Goal: Information Seeking & Learning: Learn about a topic

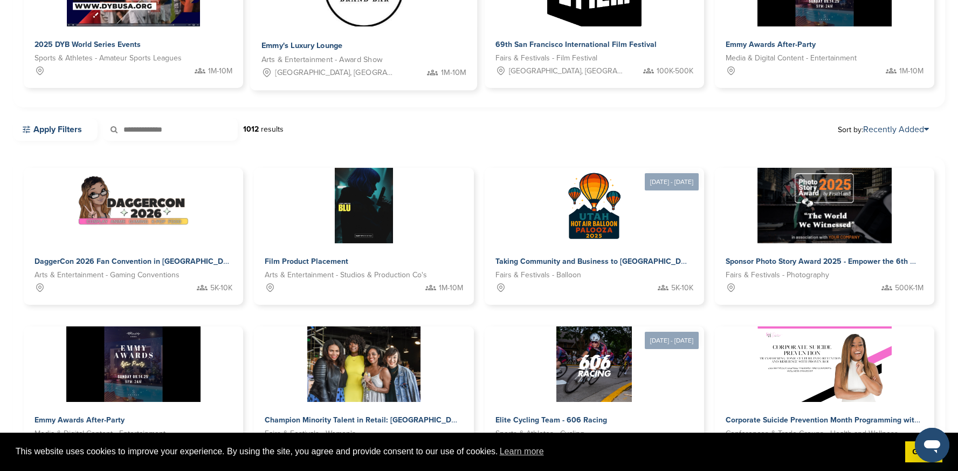
scroll to position [323, 0]
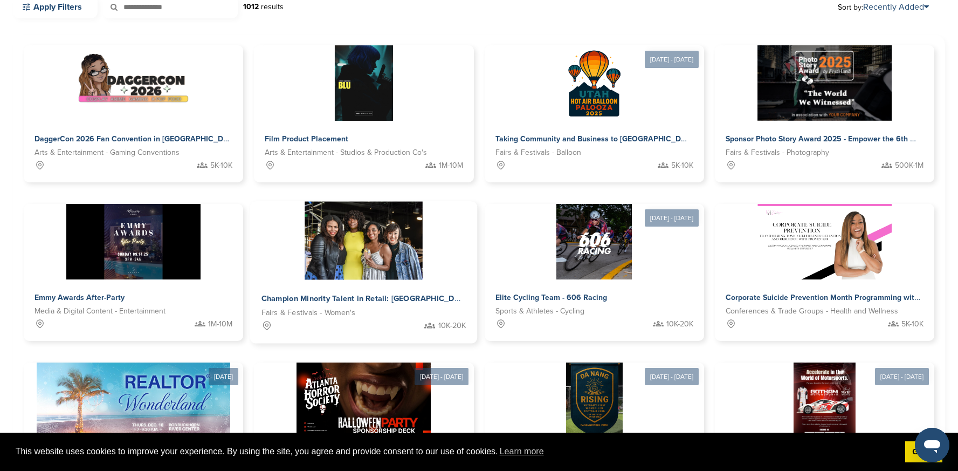
click at [276, 266] on div at bounding box center [363, 241] width 227 height 78
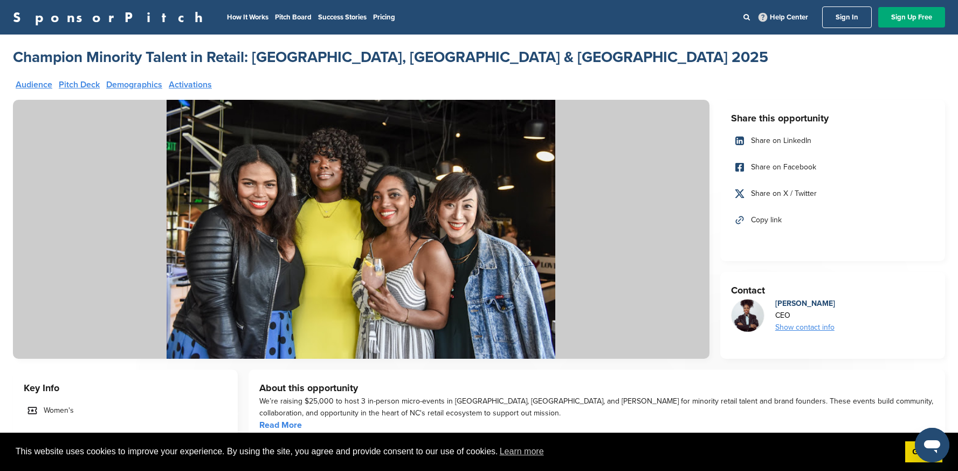
click at [17, 80] on link "Audience" at bounding box center [34, 84] width 37 height 9
click at [138, 84] on link "Demographics" at bounding box center [134, 84] width 56 height 9
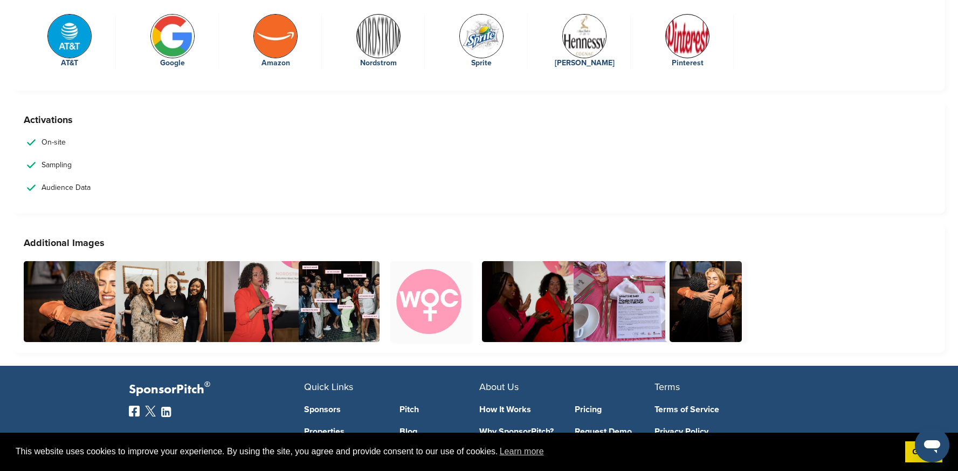
scroll to position [2411, 0]
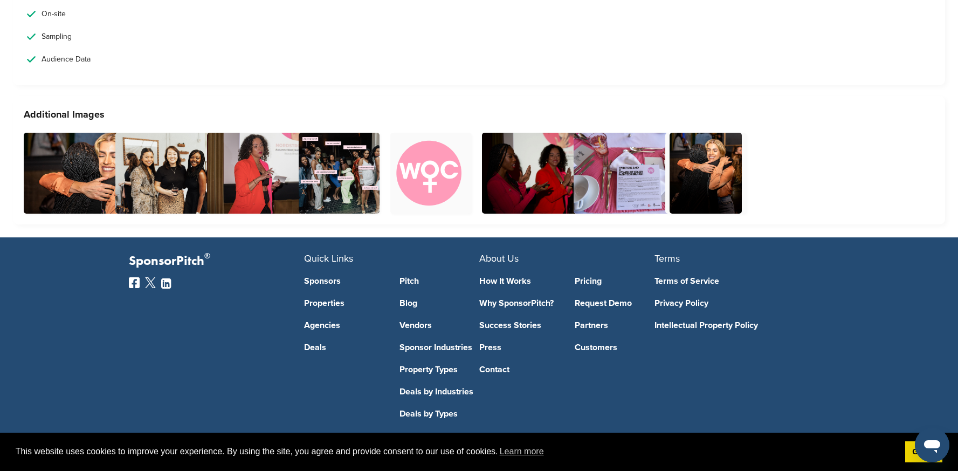
click at [581, 277] on link "Pricing" at bounding box center [615, 281] width 80 height 9
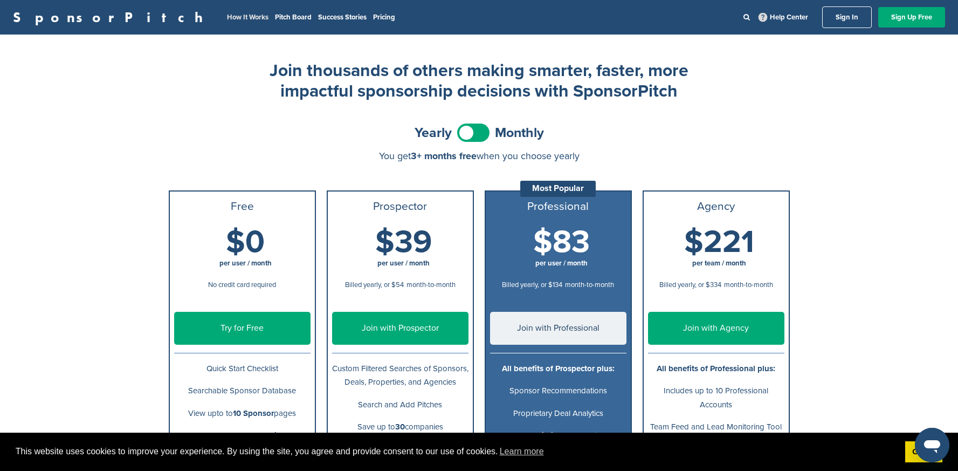
click at [227, 17] on link "How It Works" at bounding box center [248, 17] width 42 height 9
